Goal: Entertainment & Leisure: Consume media (video, audio)

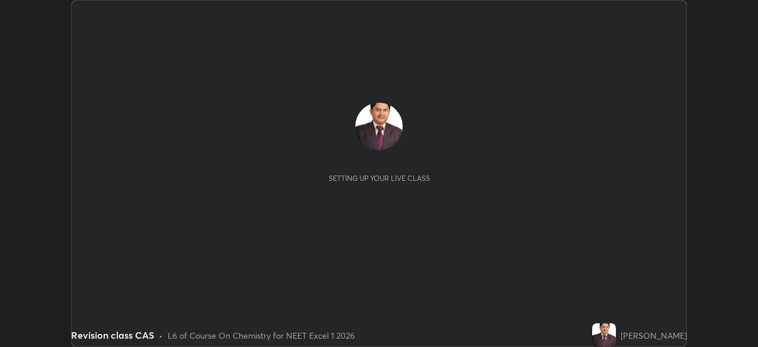
scroll to position [347, 758]
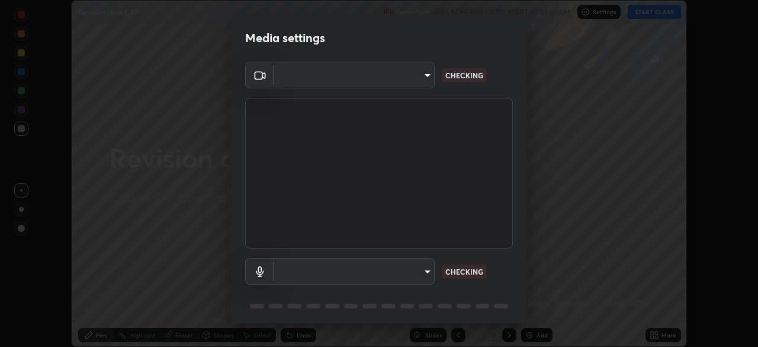
type input "7db3104c3122a209b332b64619111aa91615a24fb0de166504fa5909fce8eb30"
type input "communications"
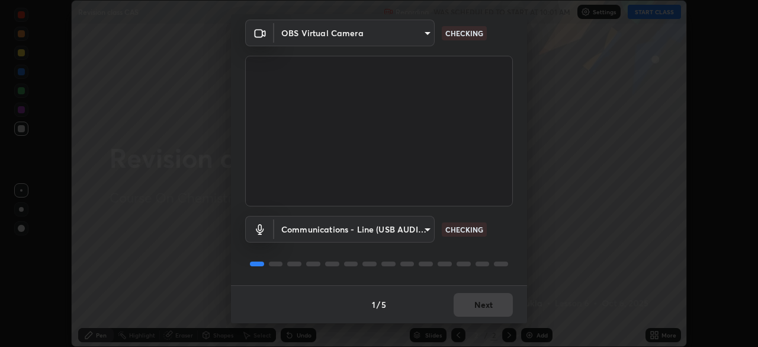
click at [477, 310] on div "1 / 5 Next" at bounding box center [379, 304] width 296 height 38
click at [477, 303] on div "1 / 5 Next" at bounding box center [379, 304] width 296 height 38
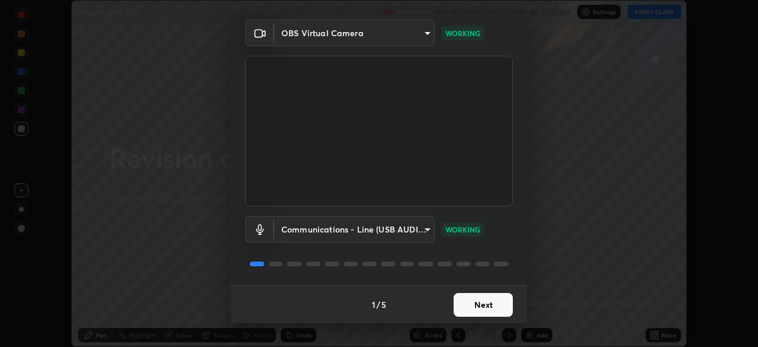
click at [483, 304] on button "Next" at bounding box center [483, 305] width 59 height 24
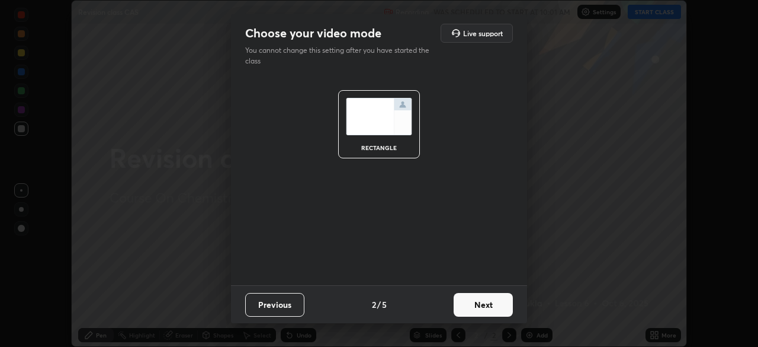
scroll to position [0, 0]
click at [484, 303] on button "Next" at bounding box center [483, 305] width 59 height 24
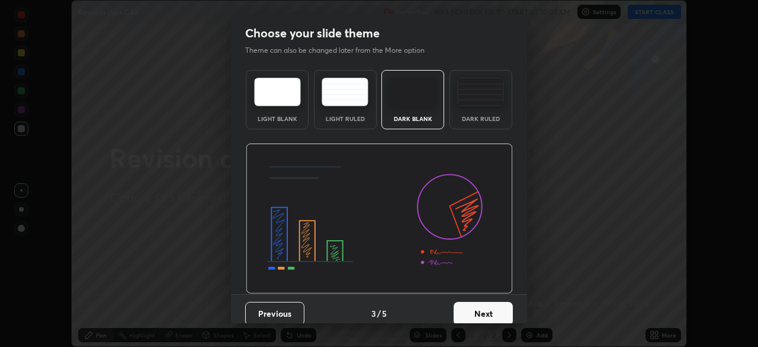
click at [480, 307] on button "Next" at bounding box center [483, 314] width 59 height 24
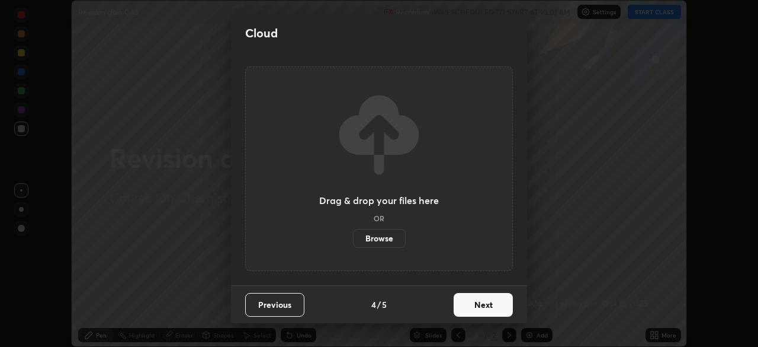
click at [481, 306] on button "Next" at bounding box center [483, 305] width 59 height 24
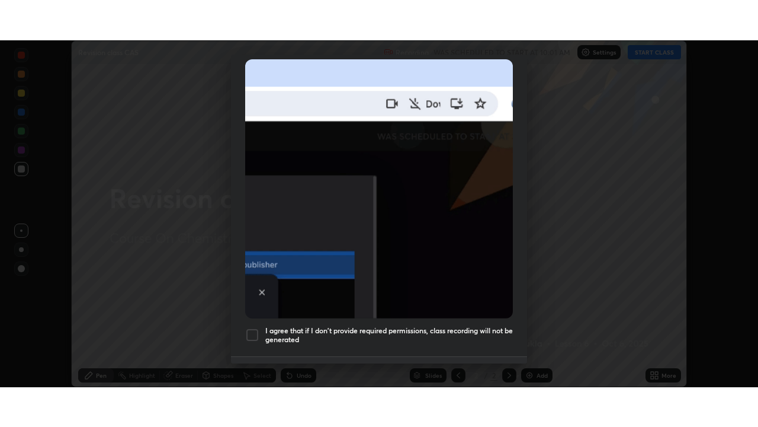
scroll to position [284, 0]
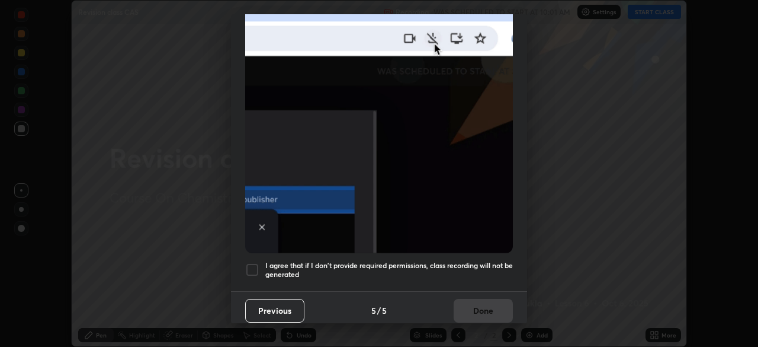
click at [252, 263] on div at bounding box center [252, 269] width 14 height 14
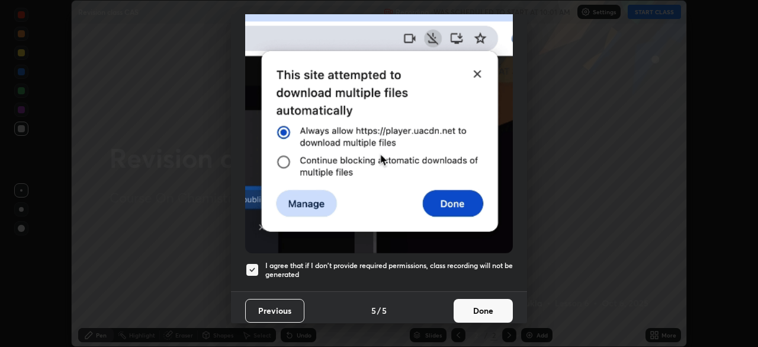
click at [479, 305] on button "Done" at bounding box center [483, 311] width 59 height 24
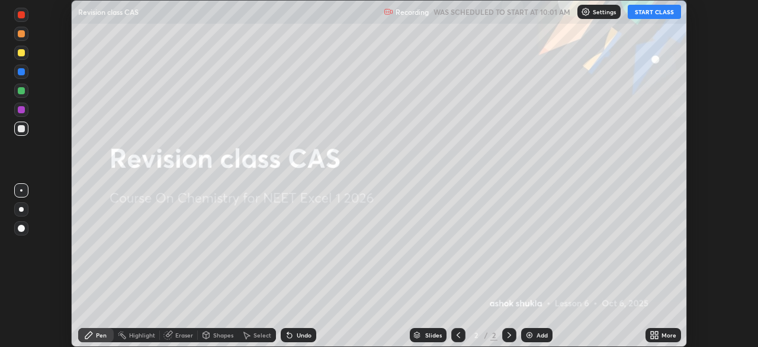
click at [650, 16] on button "START CLASS" at bounding box center [654, 12] width 53 height 14
click at [650, 333] on icon at bounding box center [654, 334] width 9 height 9
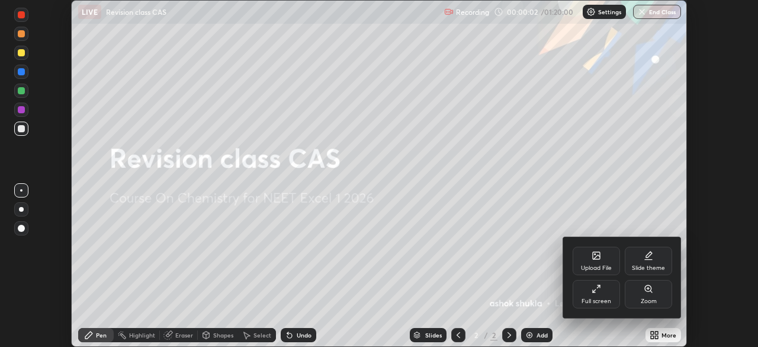
click at [595, 287] on icon at bounding box center [596, 288] width 9 height 9
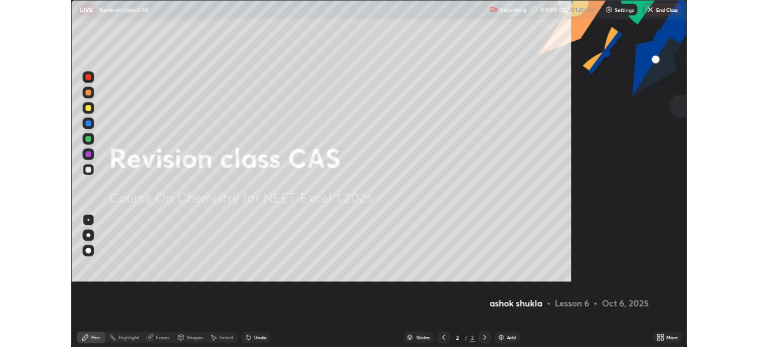
scroll to position [427, 758]
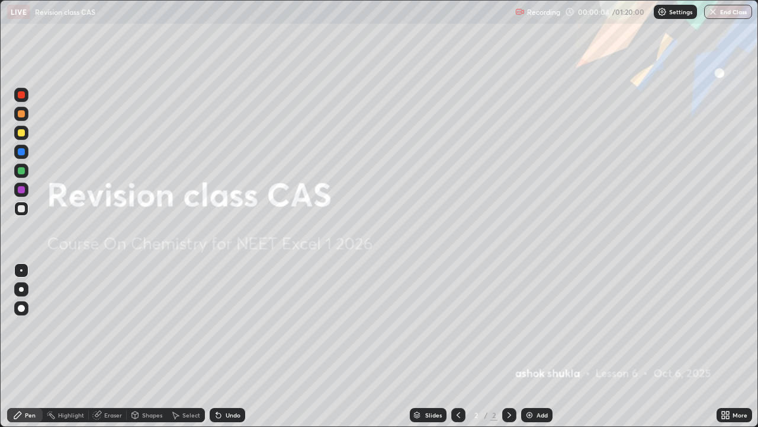
click at [528, 346] on img at bounding box center [529, 414] width 9 height 9
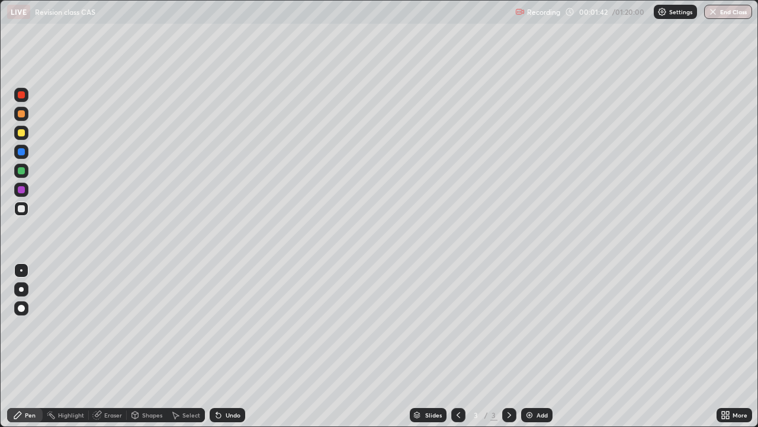
click at [21, 191] on div at bounding box center [21, 189] width 7 height 7
click at [19, 207] on div at bounding box center [21, 208] width 7 height 7
click at [21, 191] on div at bounding box center [21, 189] width 7 height 7
click at [21, 171] on div at bounding box center [21, 170] width 7 height 7
click at [23, 271] on div at bounding box center [21, 270] width 14 height 14
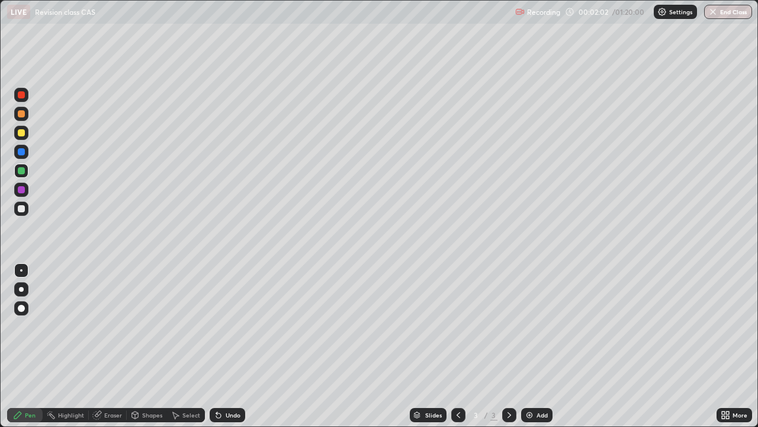
click at [23, 208] on div at bounding box center [21, 208] width 7 height 7
click at [110, 346] on div "Eraser" at bounding box center [113, 415] width 18 height 6
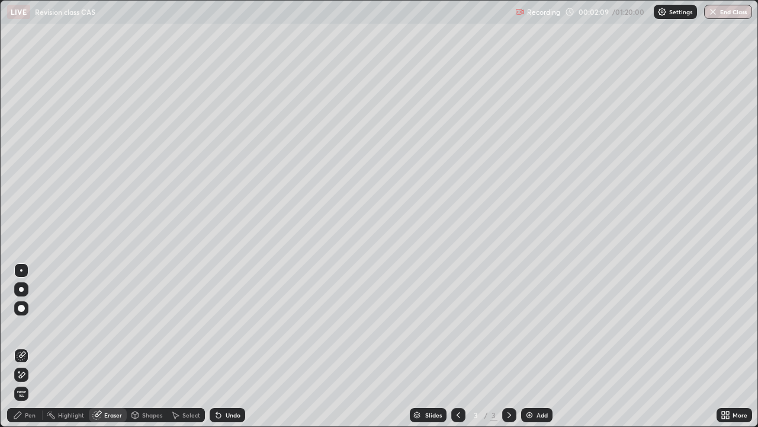
click at [27, 346] on div "Pen" at bounding box center [30, 415] width 11 height 6
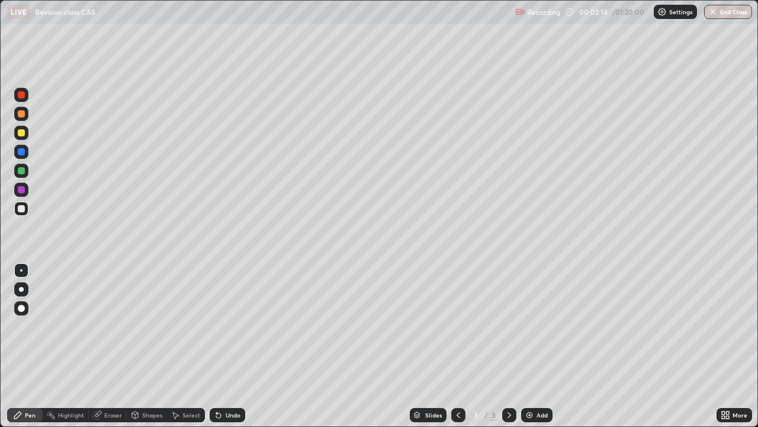
click at [21, 190] on div at bounding box center [21, 189] width 7 height 7
click at [188, 346] on div "Select" at bounding box center [191, 415] width 18 height 6
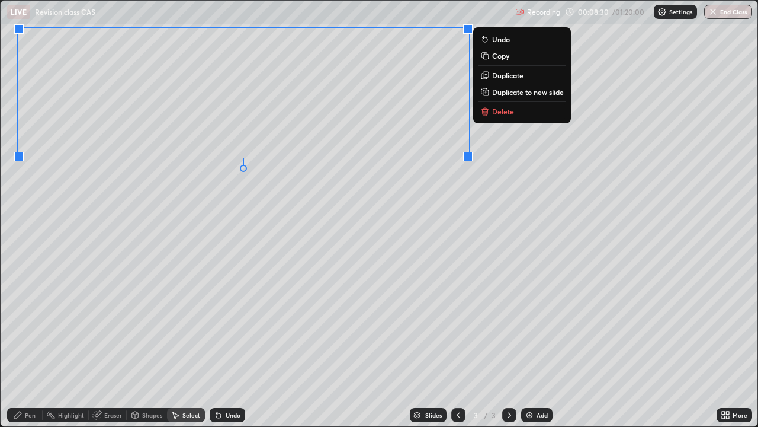
click at [518, 148] on div "0 ° Undo Copy Duplicate Duplicate to new slide Delete" at bounding box center [379, 213] width 757 height 425
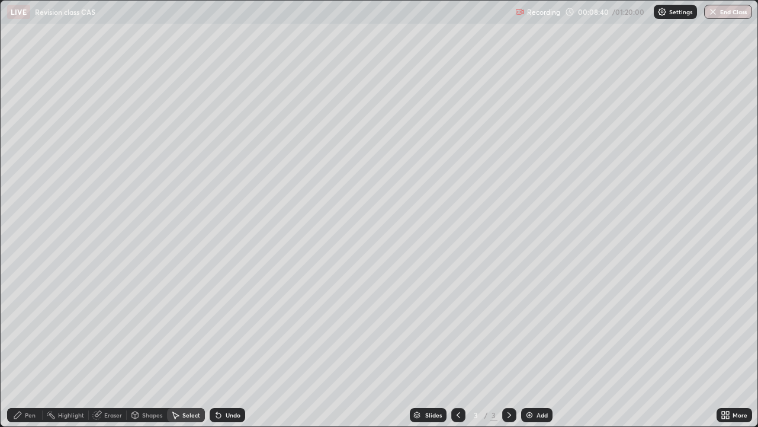
click at [23, 346] on div "Pen" at bounding box center [25, 415] width 36 height 14
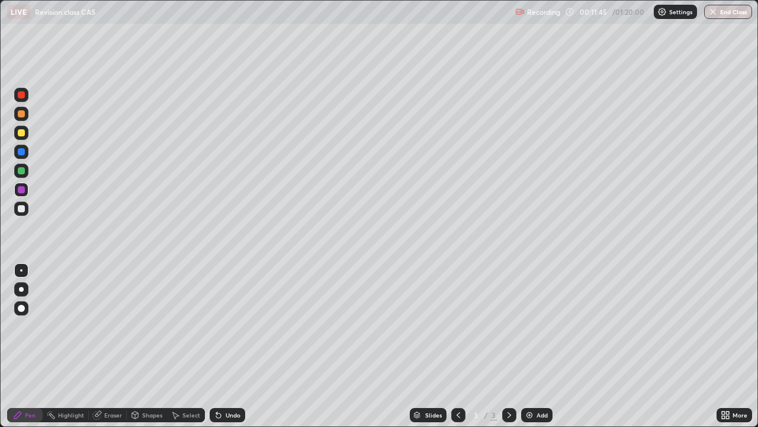
click at [175, 346] on icon at bounding box center [176, 415] width 7 height 7
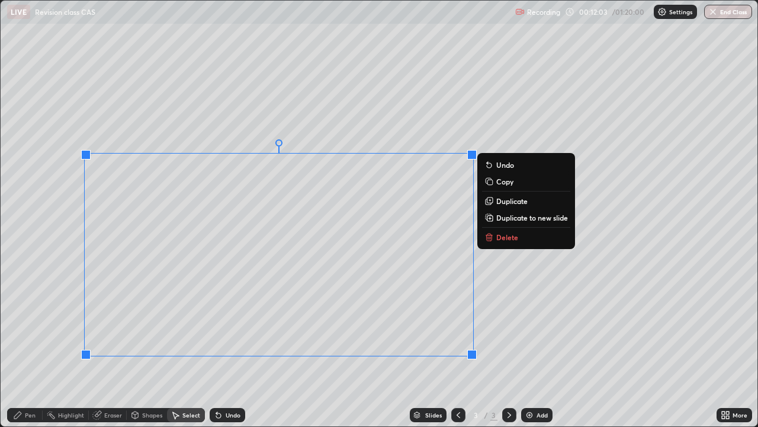
click at [498, 307] on div "0 ° Undo Copy Duplicate Duplicate to new slide Delete" at bounding box center [379, 213] width 757 height 425
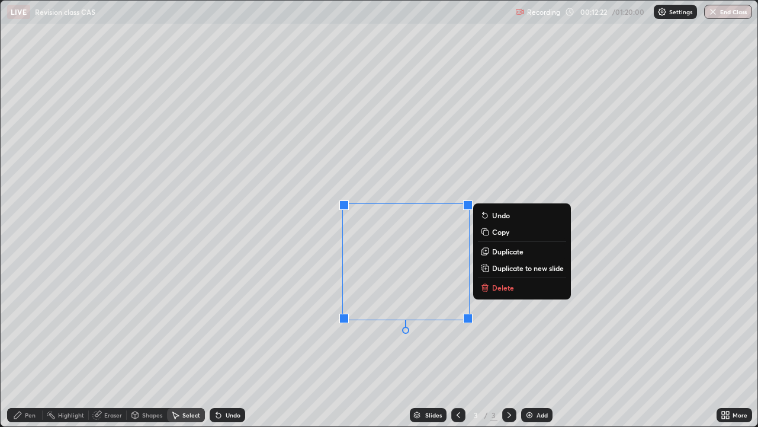
click at [459, 346] on div "0 ° Undo Copy Duplicate Duplicate to new slide Delete" at bounding box center [379, 213] width 757 height 425
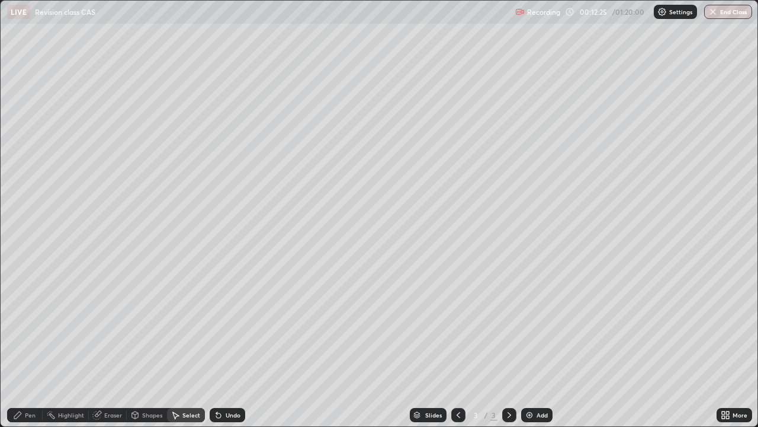
click at [30, 346] on div "Pen" at bounding box center [30, 415] width 11 height 6
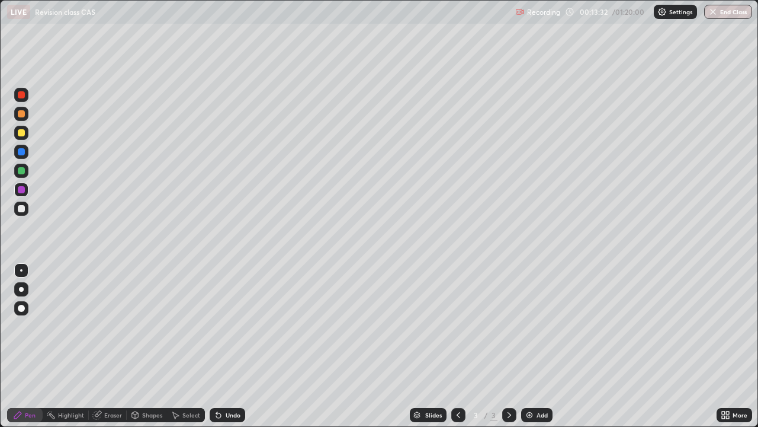
click at [105, 346] on div "Eraser" at bounding box center [113, 415] width 18 height 6
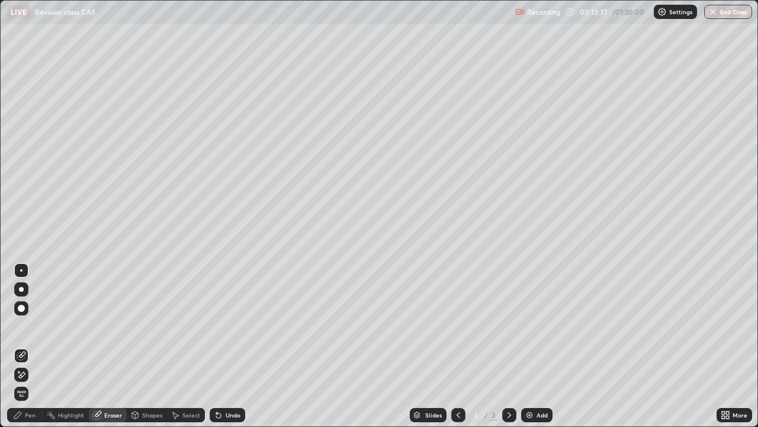
click at [34, 346] on div "Pen" at bounding box center [30, 415] width 11 height 6
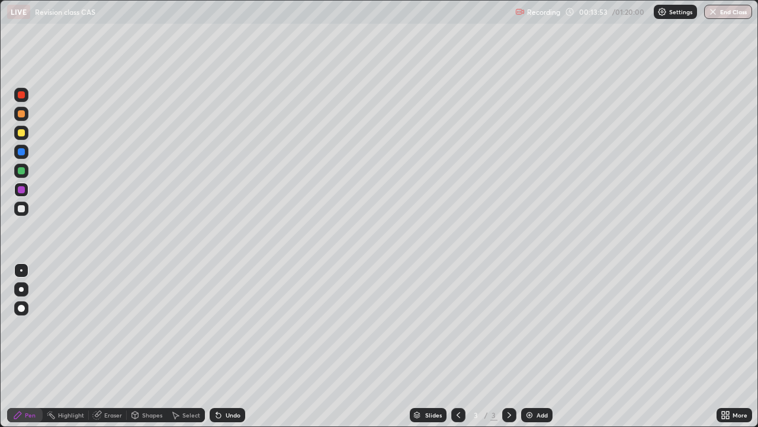
click at [105, 346] on div "Eraser" at bounding box center [108, 415] width 38 height 14
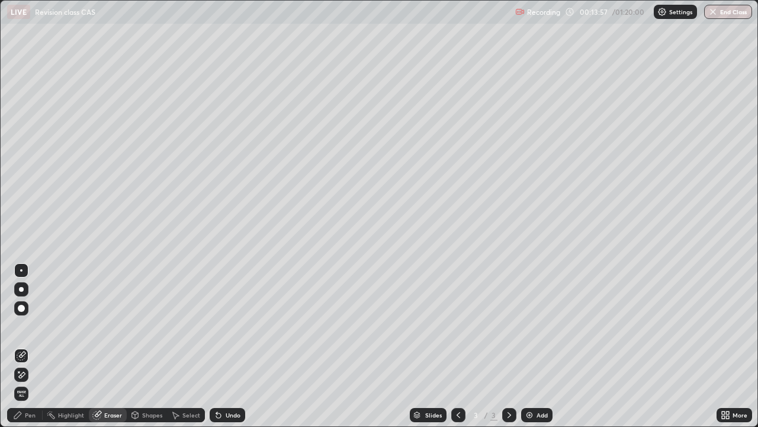
click at [32, 346] on div "Pen" at bounding box center [30, 415] width 11 height 6
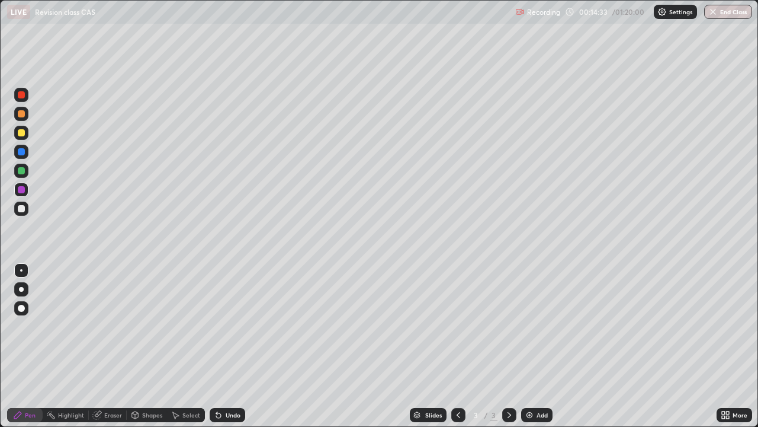
click at [525, 346] on img at bounding box center [529, 414] width 9 height 9
click at [457, 346] on icon at bounding box center [458, 414] width 9 height 9
click at [507, 346] on icon at bounding box center [509, 414] width 9 height 9
click at [526, 346] on img at bounding box center [529, 414] width 9 height 9
click at [179, 346] on icon at bounding box center [175, 414] width 9 height 9
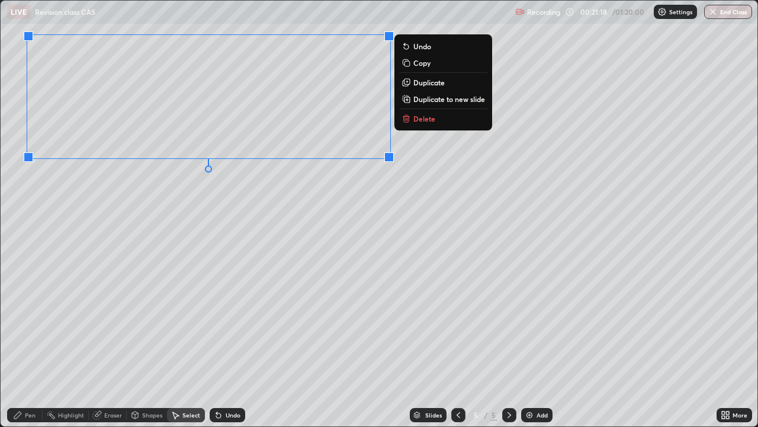
click at [370, 209] on div "0 ° Undo Copy Duplicate Duplicate to new slide Delete" at bounding box center [379, 213] width 757 height 425
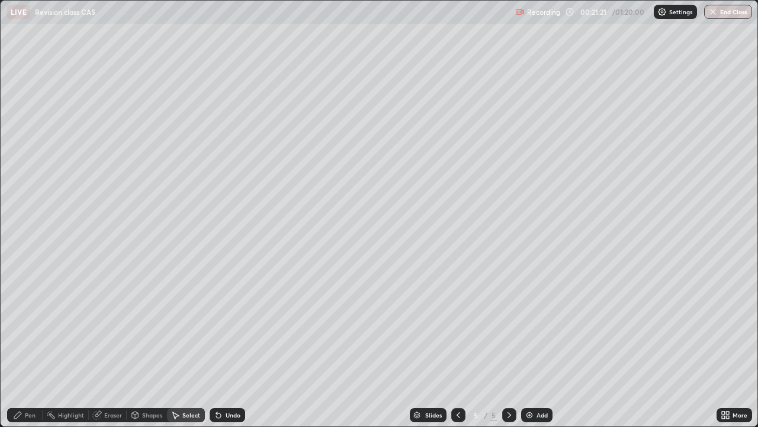
click at [29, 346] on div "Pen" at bounding box center [30, 415] width 11 height 6
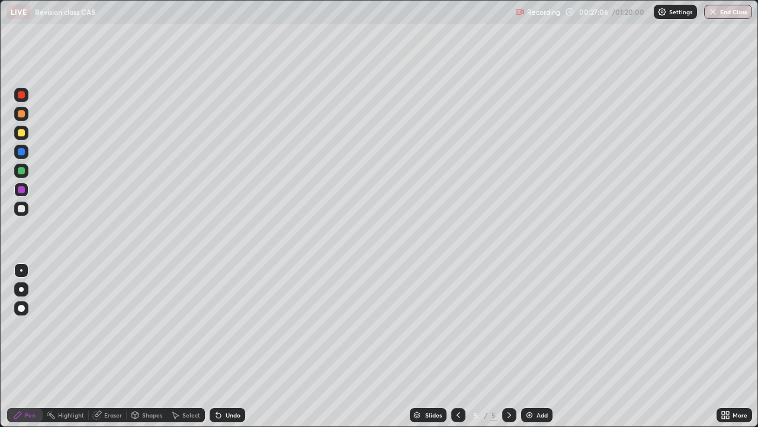
click at [526, 346] on img at bounding box center [529, 414] width 9 height 9
click at [180, 346] on div "Select" at bounding box center [186, 415] width 38 height 14
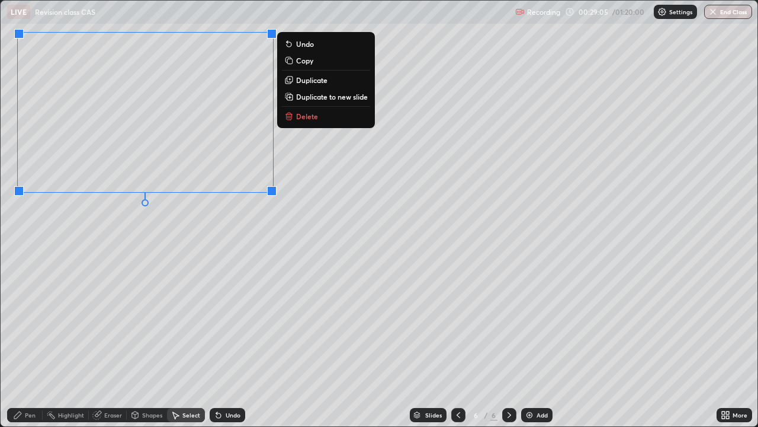
click at [237, 235] on div "0 ° Undo Copy Duplicate Duplicate to new slide Delete" at bounding box center [379, 213] width 757 height 425
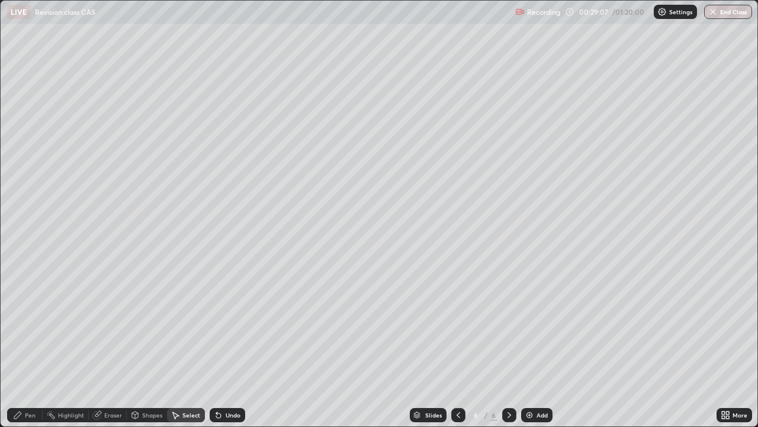
click at [23, 346] on div "Pen" at bounding box center [25, 415] width 36 height 14
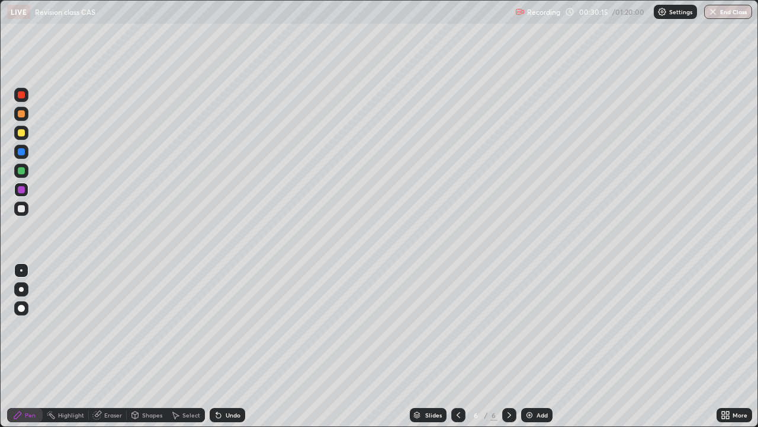
click at [110, 346] on div "Eraser" at bounding box center [113, 415] width 18 height 6
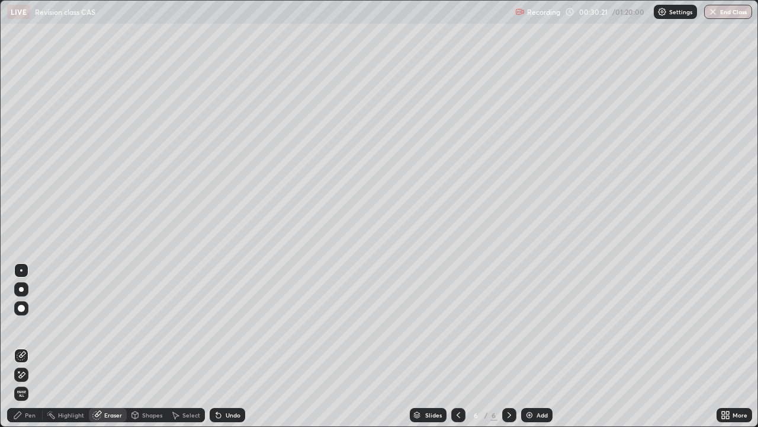
click at [38, 346] on div "Pen" at bounding box center [25, 415] width 36 height 14
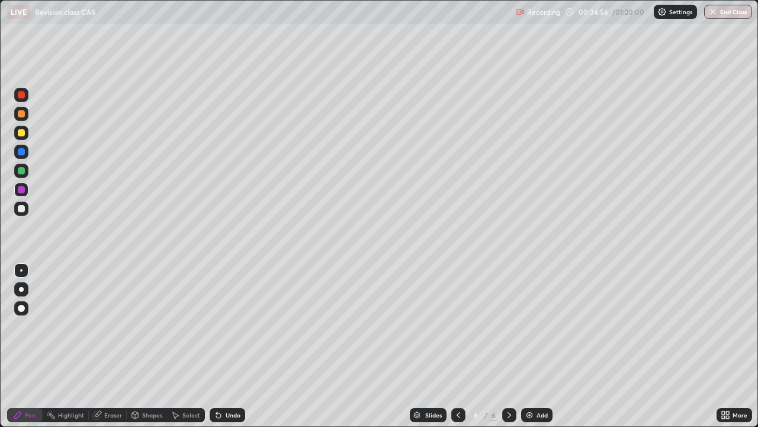
click at [525, 346] on img at bounding box center [529, 414] width 9 height 9
click at [104, 346] on div "Eraser" at bounding box center [113, 415] width 18 height 6
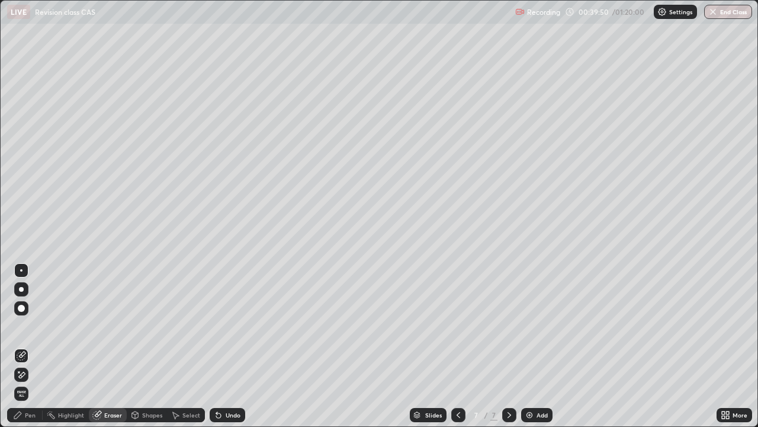
click at [35, 346] on div "Pen" at bounding box center [25, 415] width 36 height 14
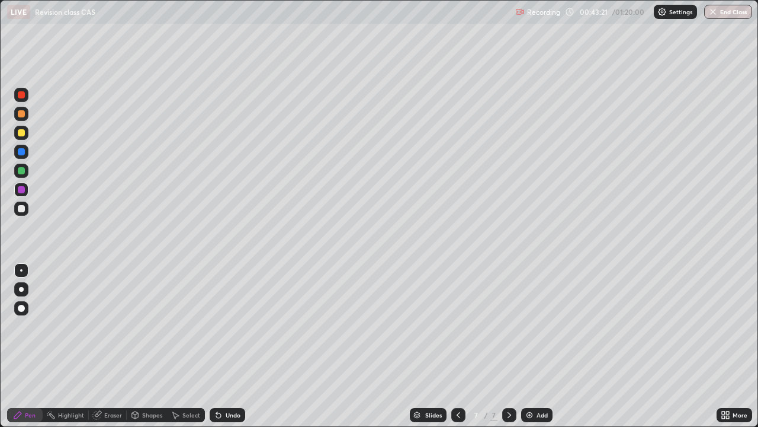
click at [528, 346] on img at bounding box center [529, 414] width 9 height 9
click at [526, 346] on img at bounding box center [529, 414] width 9 height 9
click at [527, 346] on img at bounding box center [529, 414] width 9 height 9
click at [184, 346] on div "Select" at bounding box center [191, 415] width 18 height 6
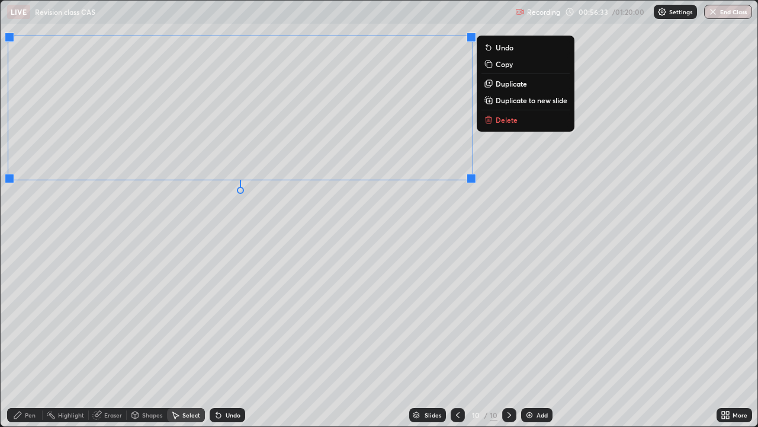
click at [447, 210] on div "0 ° Undo Copy Duplicate Duplicate to new slide Delete" at bounding box center [379, 213] width 757 height 425
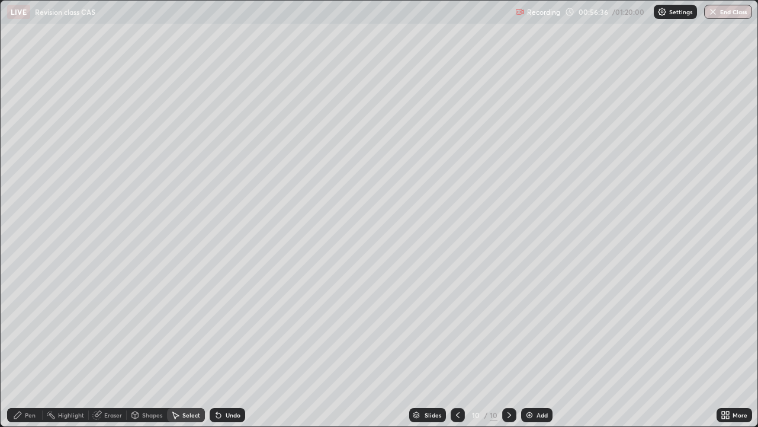
click at [28, 346] on div "Pen" at bounding box center [30, 415] width 11 height 6
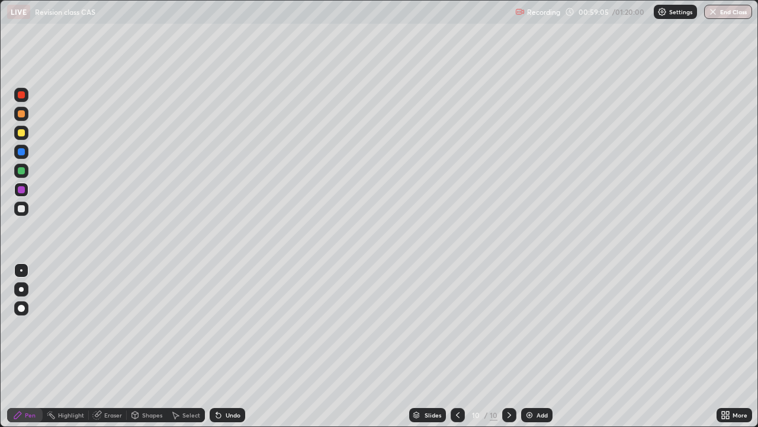
click at [179, 346] on icon at bounding box center [175, 414] width 9 height 9
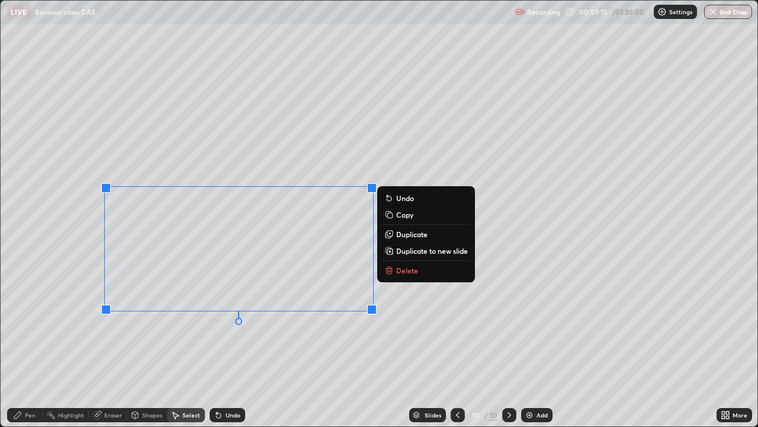
click at [417, 273] on p "Delete" at bounding box center [407, 269] width 22 height 9
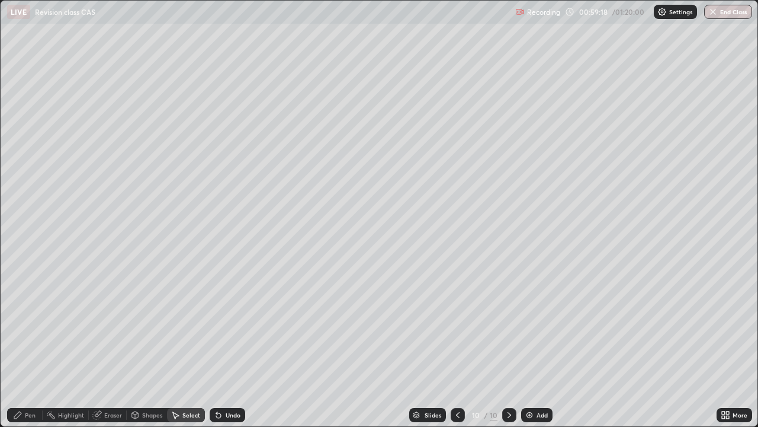
click at [222, 346] on div "Undo" at bounding box center [228, 415] width 36 height 14
click at [34, 346] on div "Pen" at bounding box center [30, 415] width 11 height 6
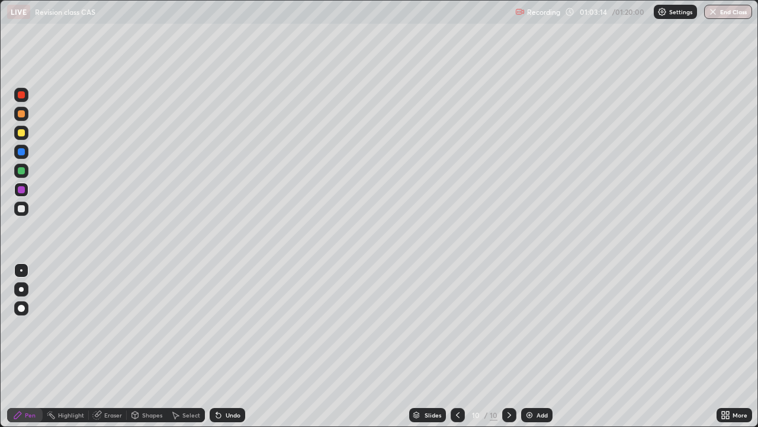
click at [527, 346] on img at bounding box center [529, 414] width 9 height 9
click at [111, 346] on div "Eraser" at bounding box center [113, 415] width 18 height 6
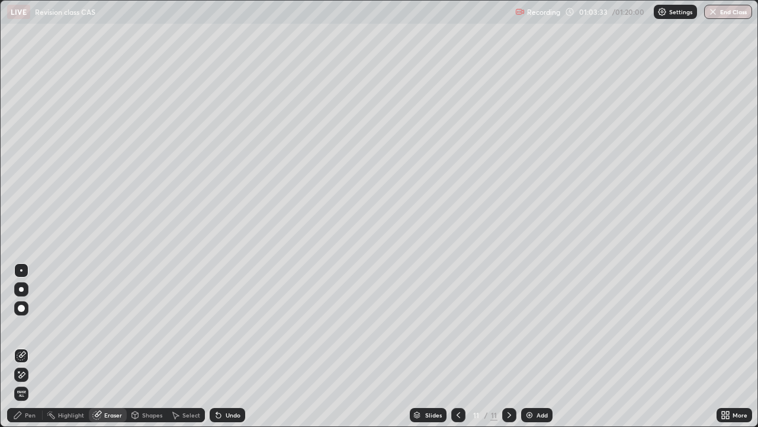
click at [26, 346] on div "Pen" at bounding box center [30, 415] width 11 height 6
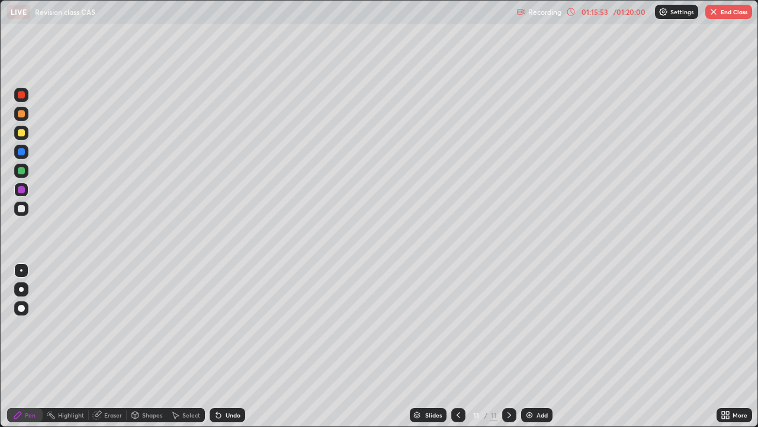
click at [713, 12] on img "button" at bounding box center [713, 11] width 9 height 9
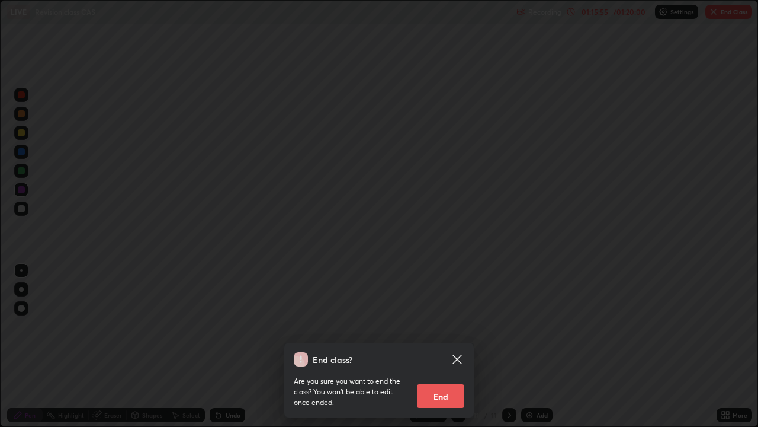
click at [444, 346] on button "End" at bounding box center [440, 396] width 47 height 24
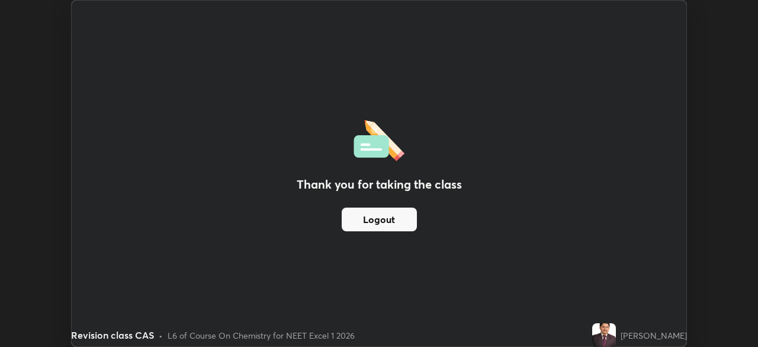
scroll to position [58896, 58484]
